Goal: Check status: Check status

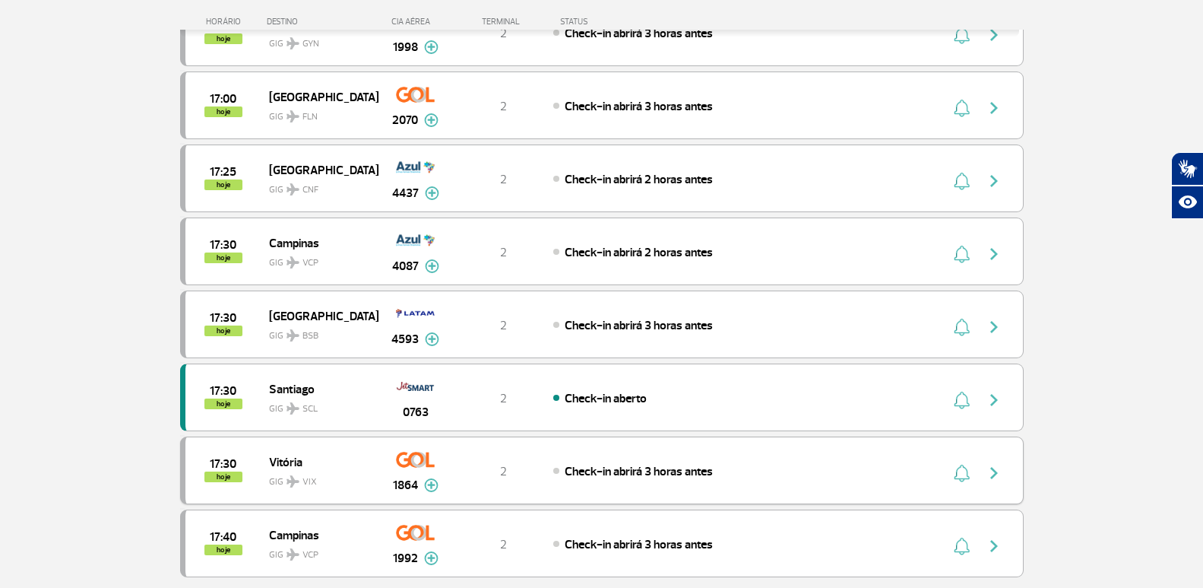
scroll to position [1292, 0]
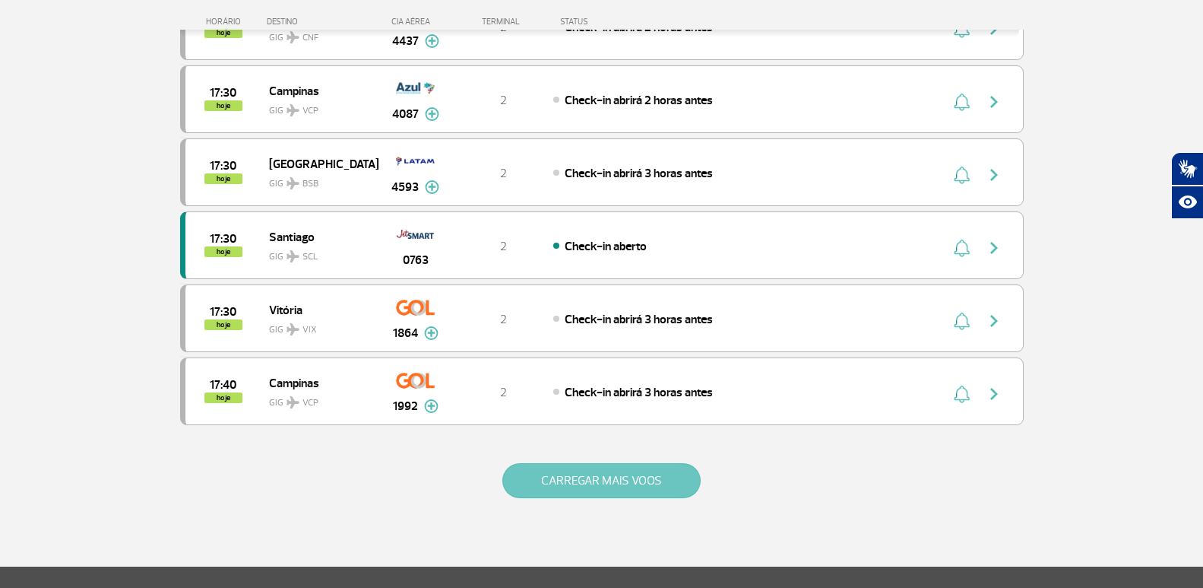
click at [524, 467] on button "CARREGAR MAIS VOOS" at bounding box center [601, 480] width 198 height 35
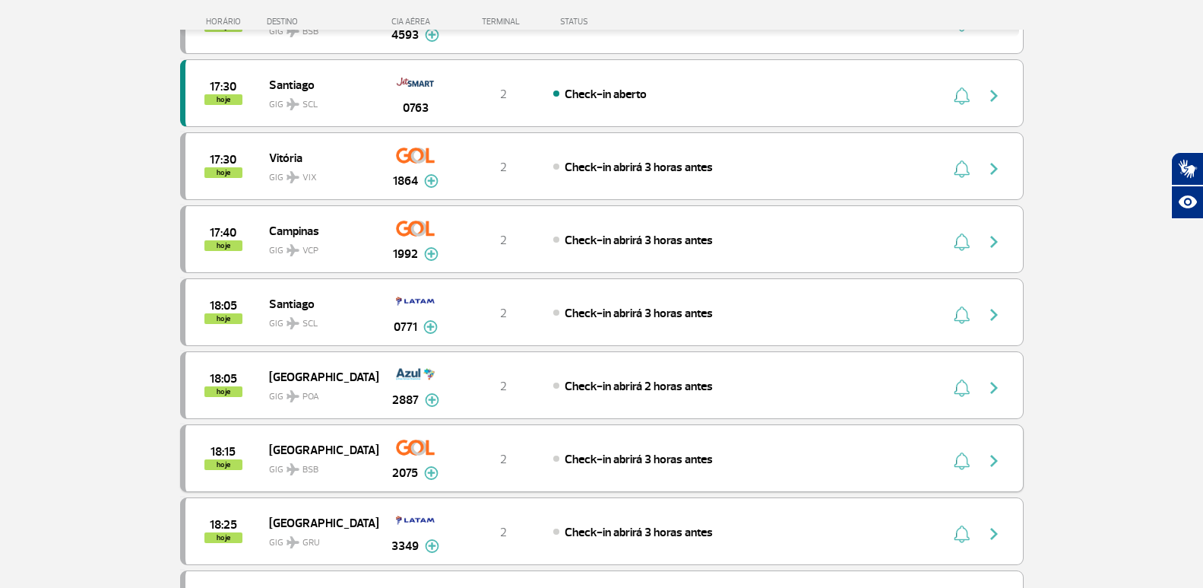
scroll to position [1368, 0]
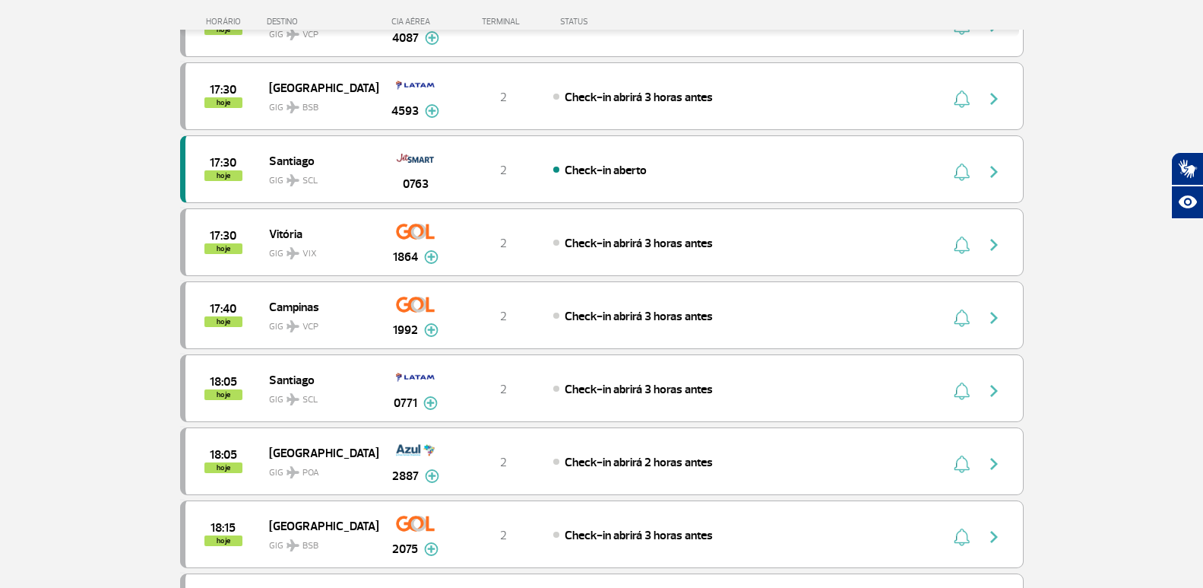
drag, startPoint x: 566, startPoint y: 426, endPoint x: 1086, endPoint y: 300, distance: 534.8
click at [1086, 300] on section "Página Inicial > Voos > Painel de Voos Painel de Voos Partidas Chegadas 15:20 1…" at bounding box center [601, 328] width 1203 height 3242
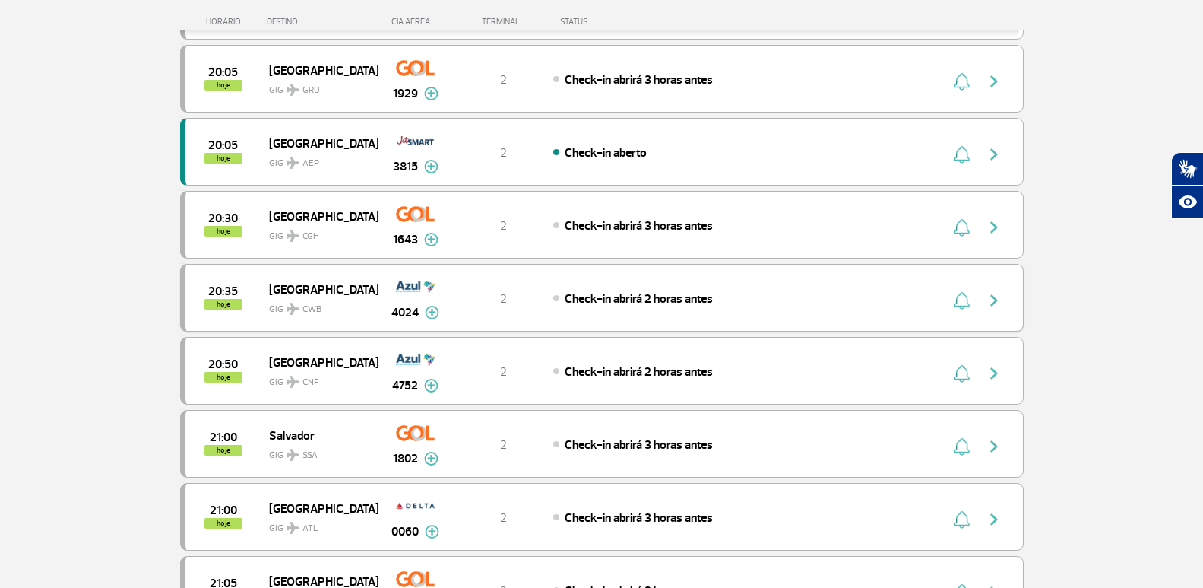
scroll to position [2931, 0]
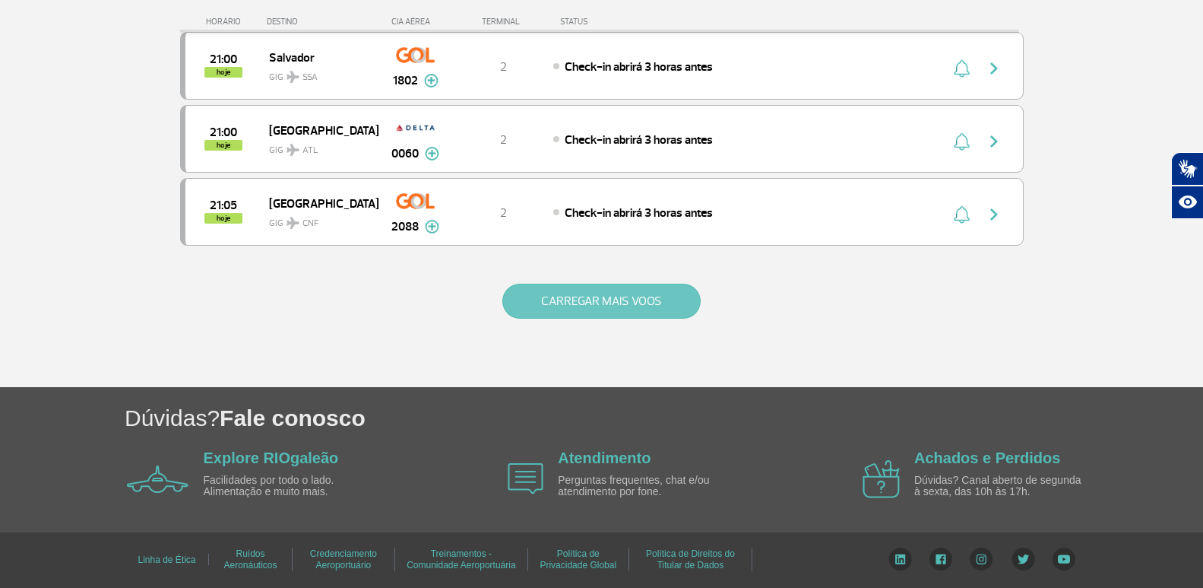
click at [692, 296] on button "CARREGAR MAIS VOOS" at bounding box center [601, 300] width 198 height 35
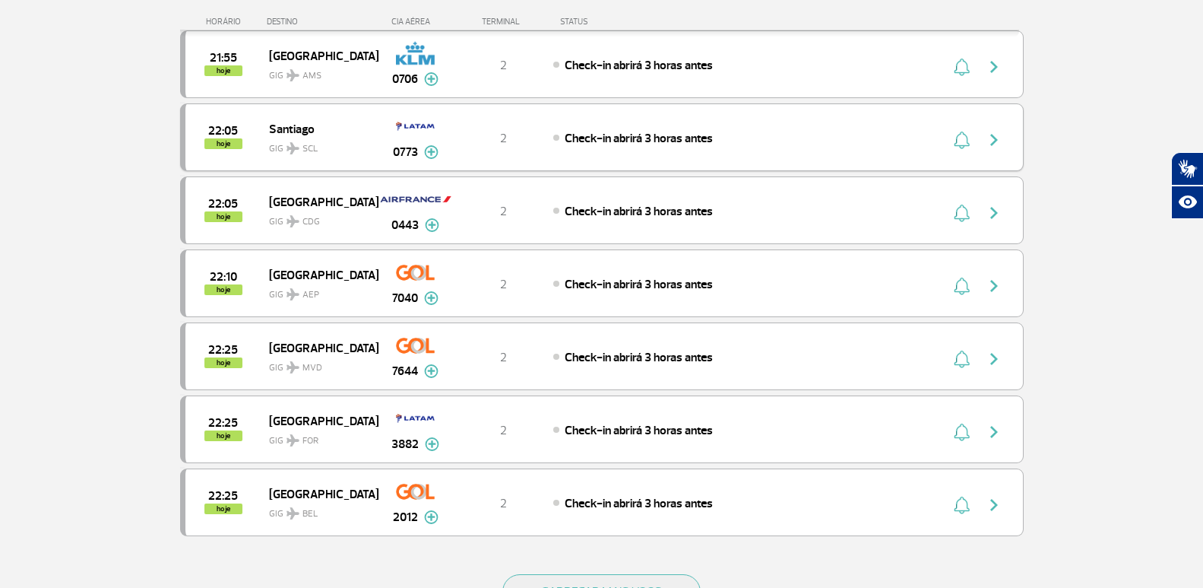
scroll to position [4375, 0]
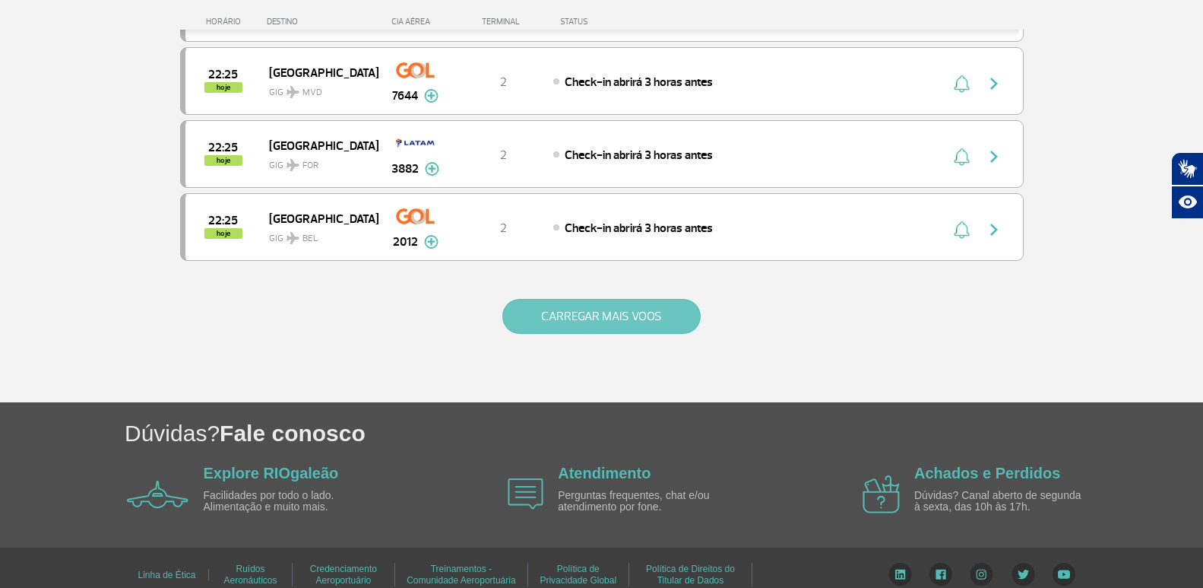
click at [686, 316] on button "CARREGAR MAIS VOOS" at bounding box center [601, 316] width 198 height 35
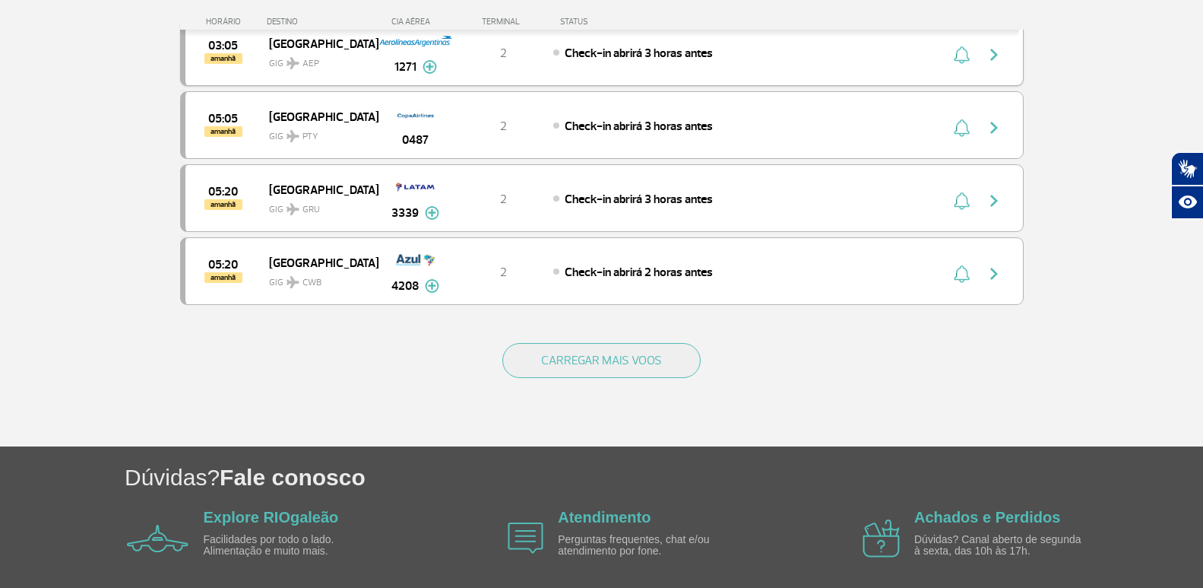
scroll to position [5819, 0]
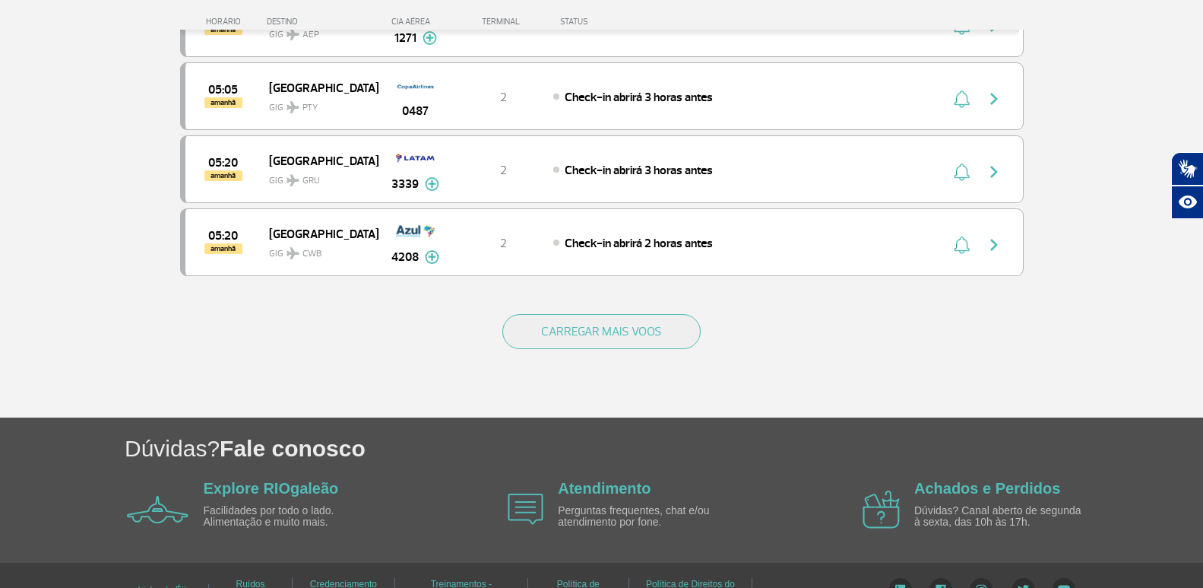
click at [612, 350] on div "CARREGAR MAIS VOOS" at bounding box center [602, 356] width 844 height 122
click at [618, 334] on button "CARREGAR MAIS VOOS" at bounding box center [601, 331] width 198 height 35
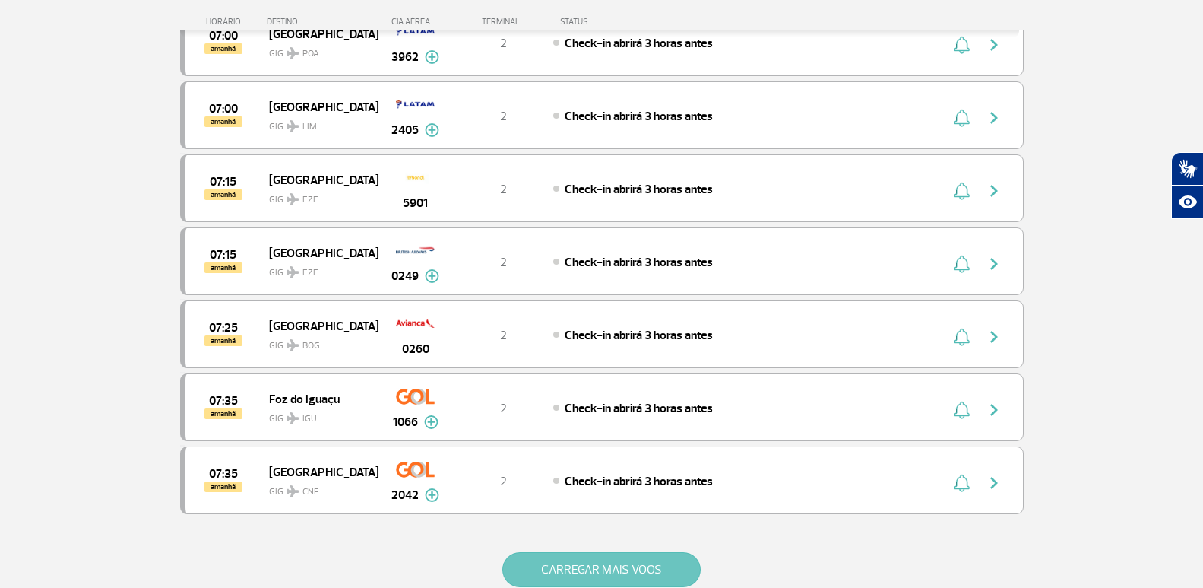
scroll to position [7187, 0]
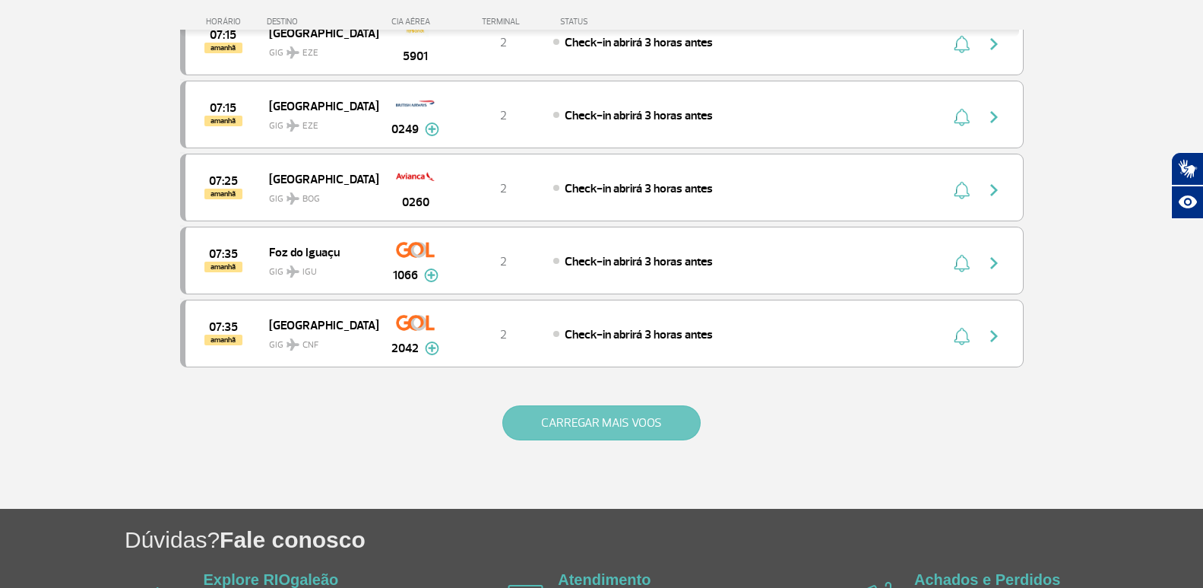
click at [591, 413] on button "CARREGAR MAIS VOOS" at bounding box center [601, 422] width 198 height 35
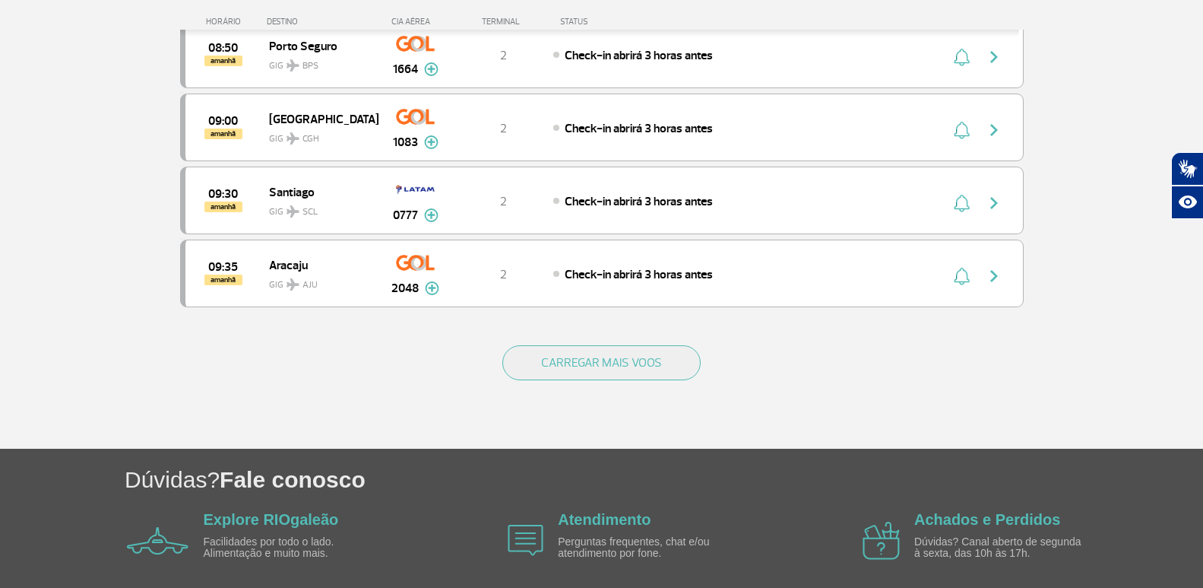
scroll to position [8707, 0]
click at [619, 340] on div "CARREGAR MAIS VOOS" at bounding box center [602, 386] width 844 height 122
click at [610, 361] on button "CARREGAR MAIS VOOS" at bounding box center [601, 361] width 198 height 35
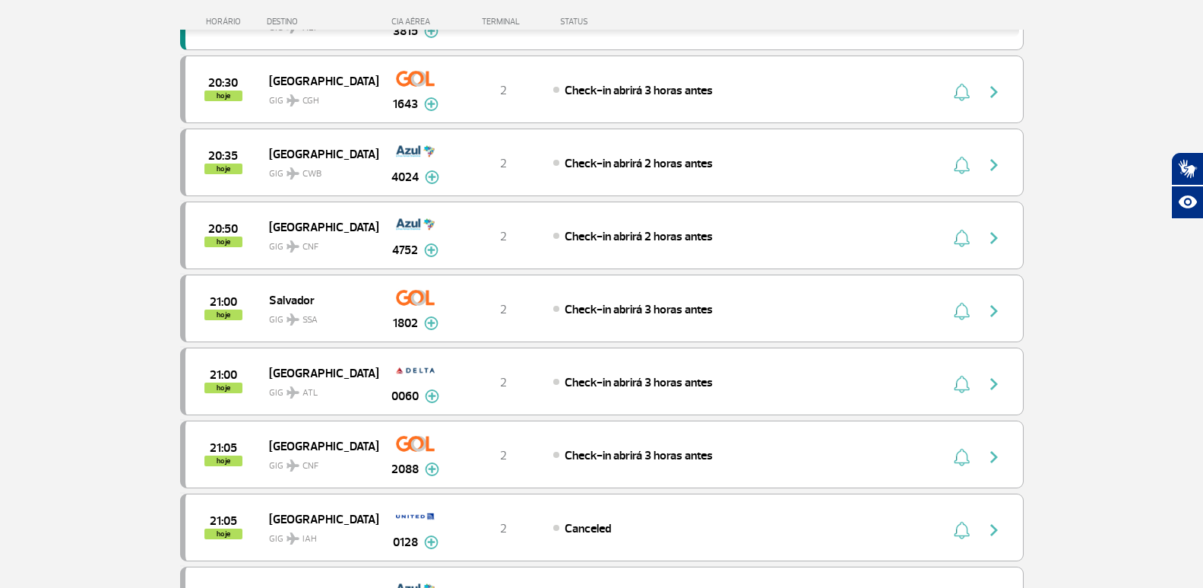
scroll to position [0, 0]
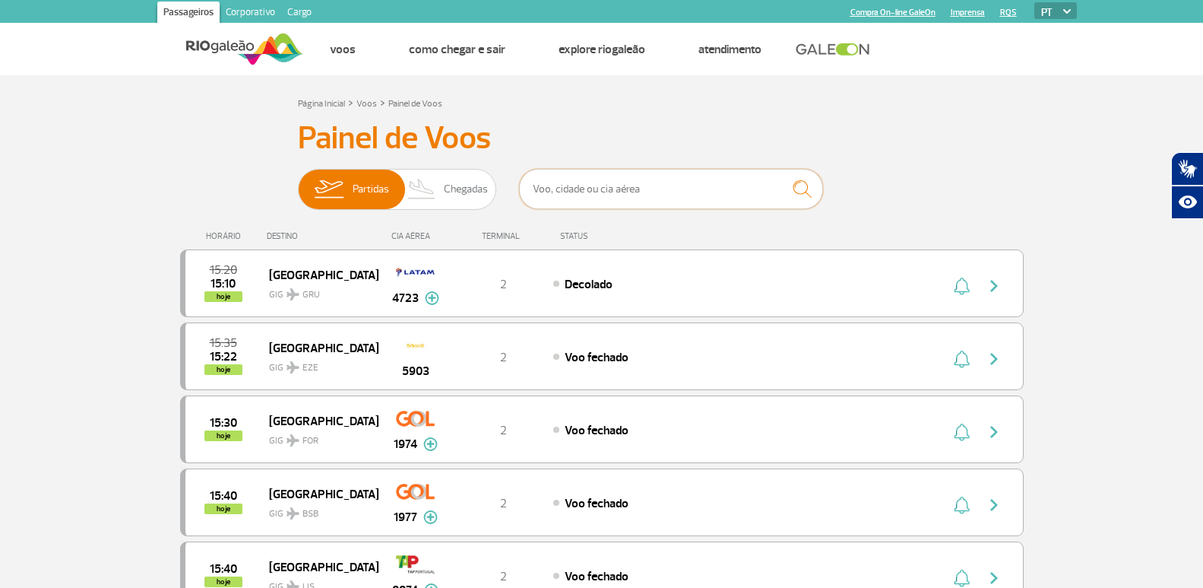
click at [606, 199] on input "text" at bounding box center [671, 189] width 304 height 40
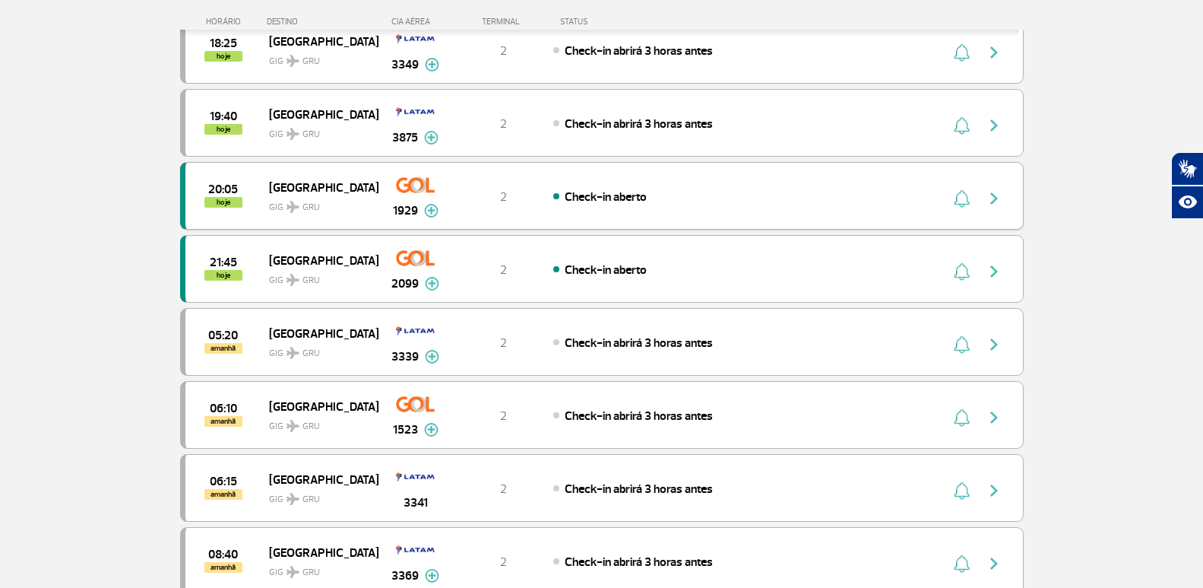
scroll to position [304, 0]
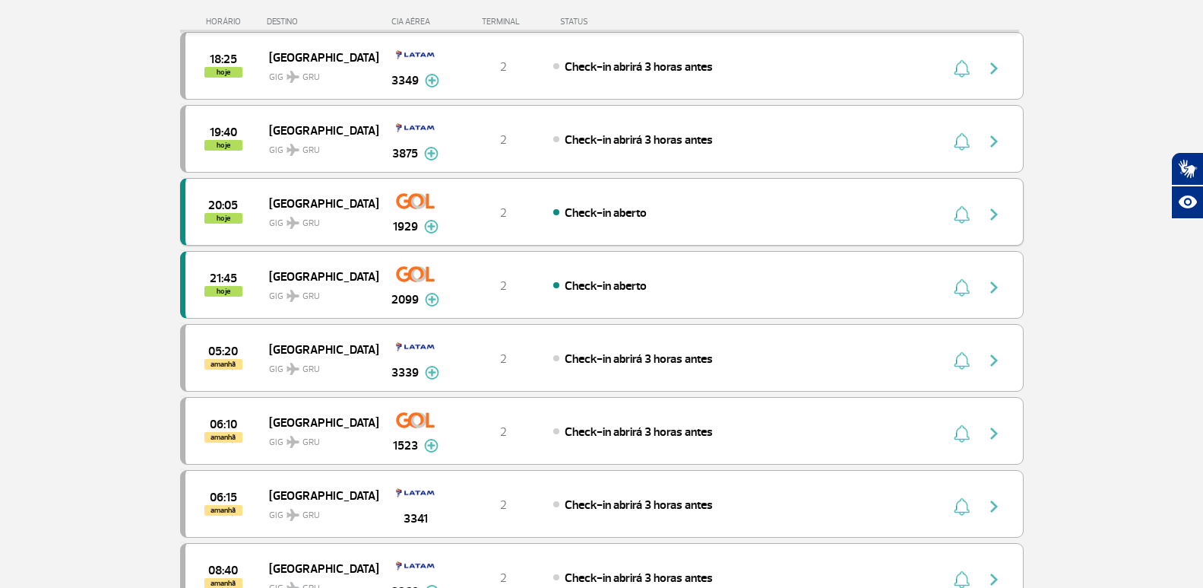
type input "GRU"
click at [987, 213] on img "button" at bounding box center [994, 214] width 18 height 18
